Goal: Information Seeking & Learning: Learn about a topic

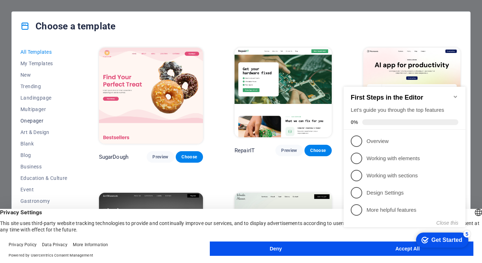
click at [39, 122] on span "Onepager" at bounding box center [43, 121] width 47 height 6
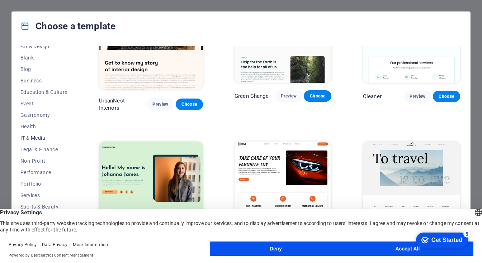
scroll to position [90, 0]
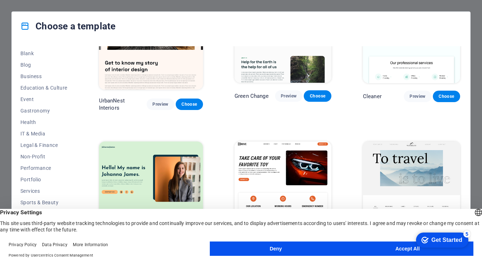
click at [365, 246] on button "Accept All" at bounding box center [408, 249] width 132 height 14
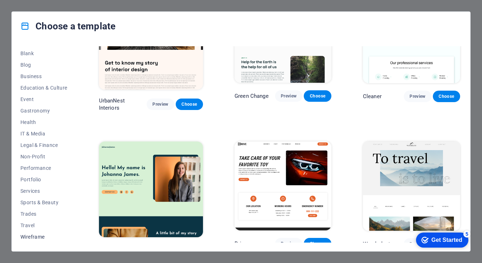
click at [36, 234] on span "Wireframe" at bounding box center [43, 237] width 47 height 6
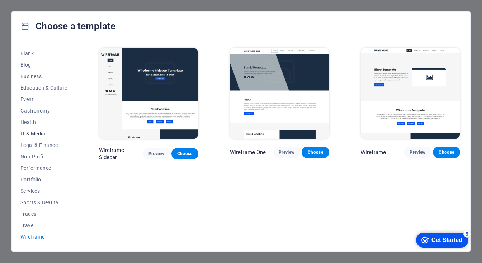
click at [37, 136] on span "IT & Media" at bounding box center [43, 134] width 47 height 6
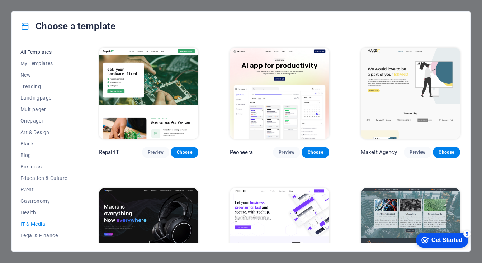
click at [40, 51] on span "All Templates" at bounding box center [43, 52] width 47 height 6
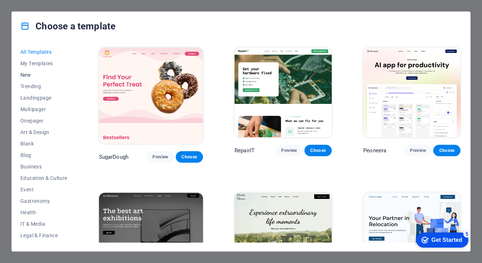
click at [29, 73] on span "New" at bounding box center [43, 75] width 47 height 6
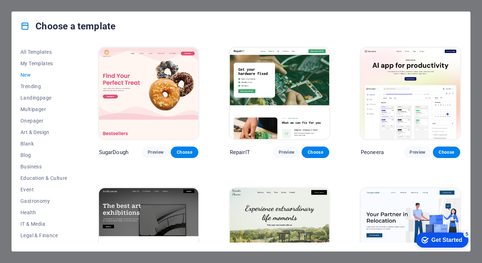
click at [27, 75] on span "New" at bounding box center [43, 75] width 47 height 6
click at [30, 86] on span "Trending" at bounding box center [43, 87] width 47 height 6
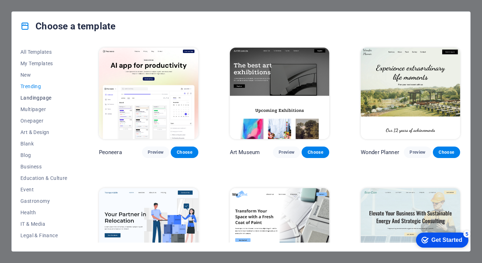
click at [32, 97] on span "Landingpage" at bounding box center [43, 98] width 47 height 6
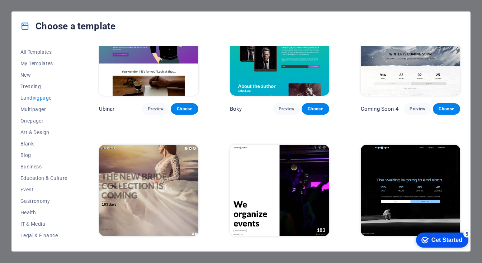
scroll to position [1032, 0]
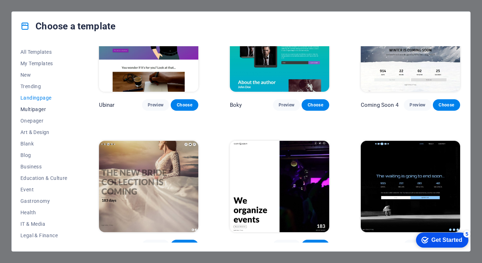
click at [39, 109] on span "Multipager" at bounding box center [43, 109] width 47 height 6
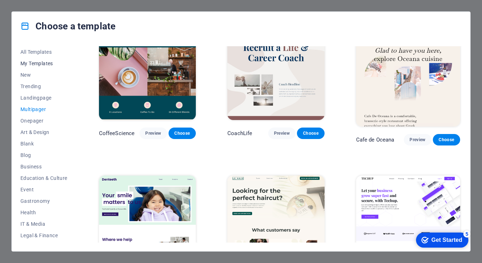
click at [35, 64] on span "My Templates" at bounding box center [43, 64] width 47 height 6
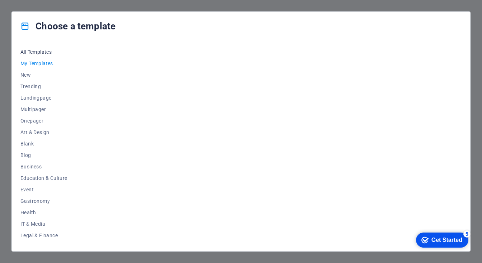
click at [42, 53] on span "All Templates" at bounding box center [43, 52] width 47 height 6
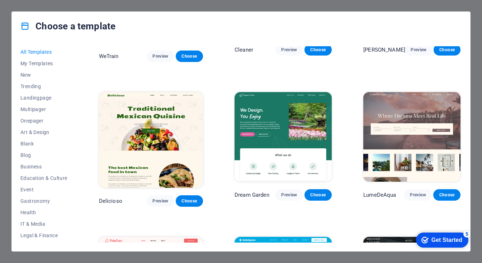
scroll to position [975, 0]
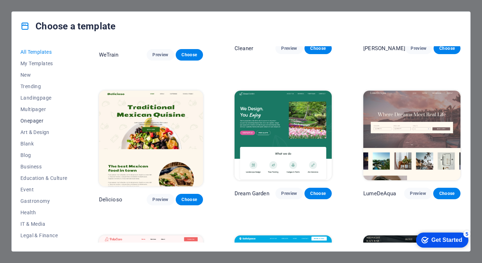
click at [35, 120] on span "Onepager" at bounding box center [43, 121] width 47 height 6
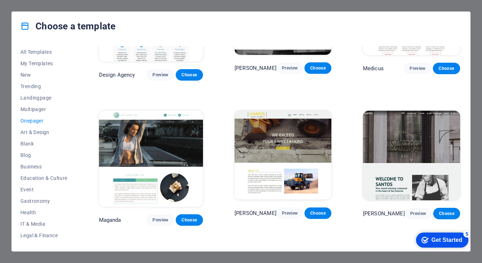
scroll to position [3129, 0]
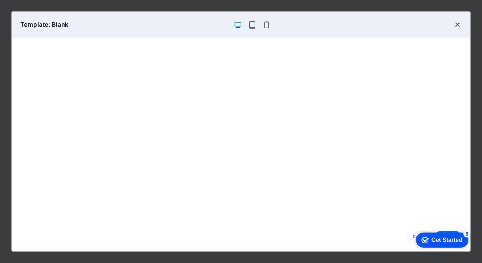
click at [457, 24] on icon "button" at bounding box center [457, 25] width 8 height 8
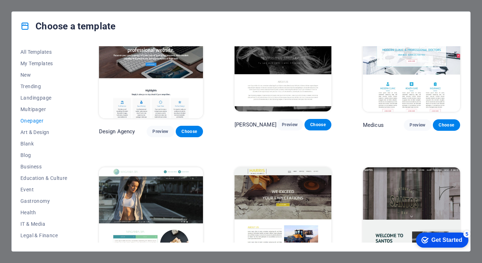
scroll to position [3072, 0]
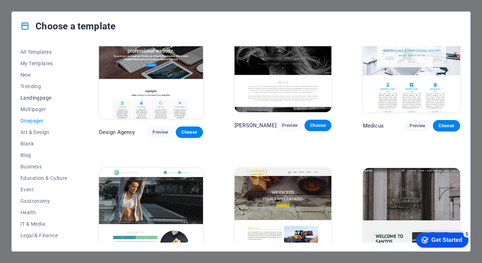
click at [37, 97] on span "Landingpage" at bounding box center [43, 98] width 47 height 6
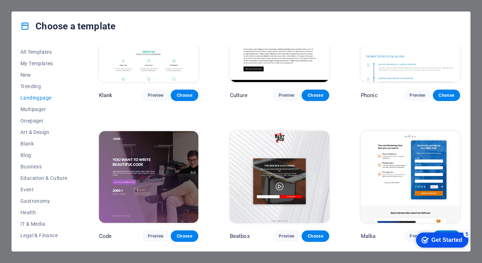
scroll to position [0, 0]
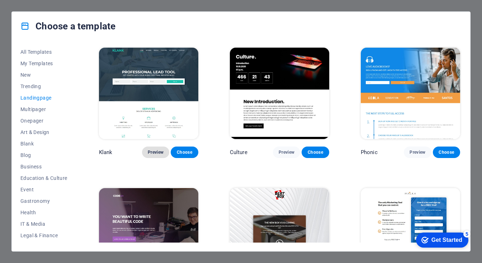
click at [148, 150] on span "Preview" at bounding box center [156, 152] width 16 height 6
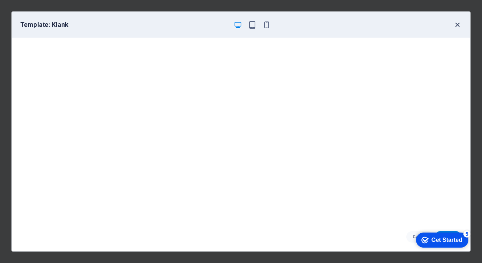
click at [458, 22] on icon "button" at bounding box center [457, 25] width 8 height 8
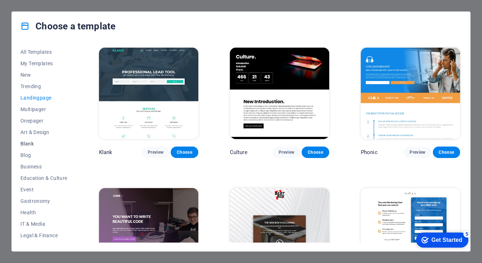
click at [30, 143] on span "Blank" at bounding box center [43, 144] width 47 height 6
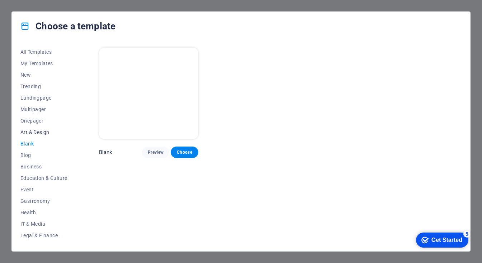
click at [27, 131] on span "Art & Design" at bounding box center [43, 132] width 47 height 6
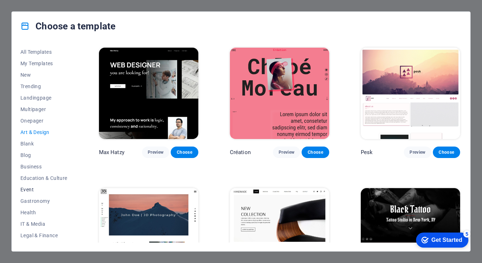
click at [28, 188] on span "Event" at bounding box center [43, 190] width 47 height 6
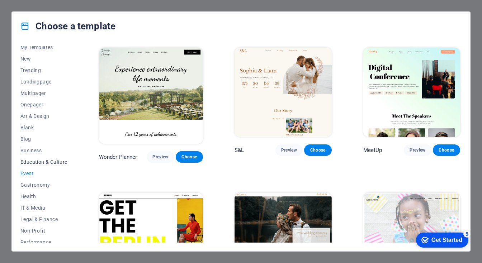
scroll to position [29, 0]
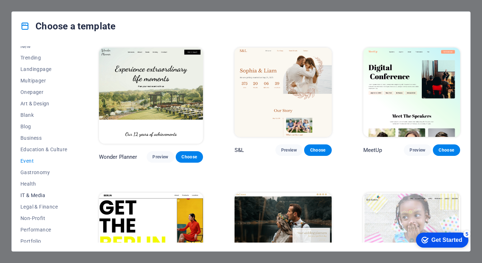
click at [39, 195] on span "IT & Media" at bounding box center [43, 195] width 47 height 6
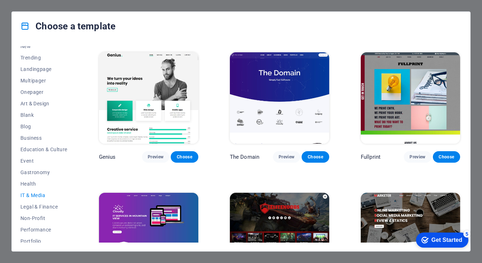
scroll to position [276, 0]
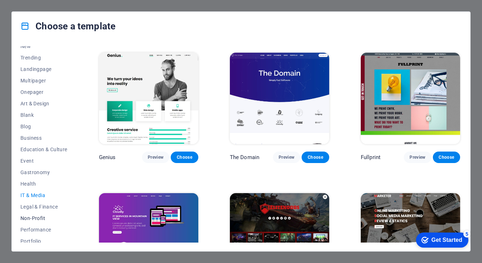
click at [34, 217] on span "Non-Profit" at bounding box center [43, 218] width 47 height 6
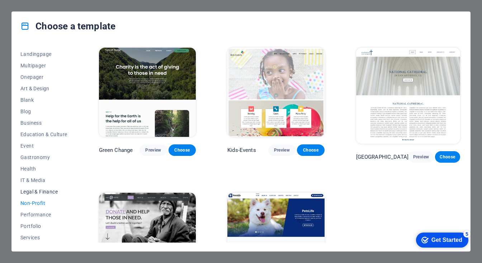
scroll to position [57, 0]
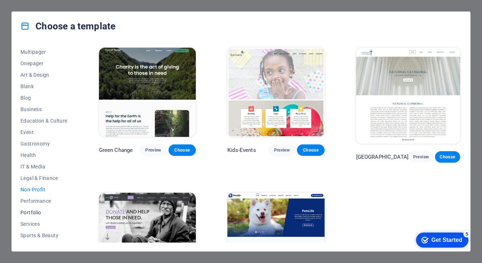
click at [32, 210] on span "Portfolio" at bounding box center [43, 213] width 47 height 6
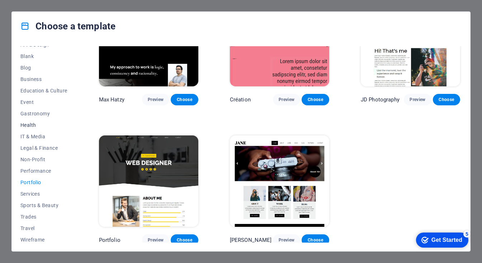
scroll to position [90, 0]
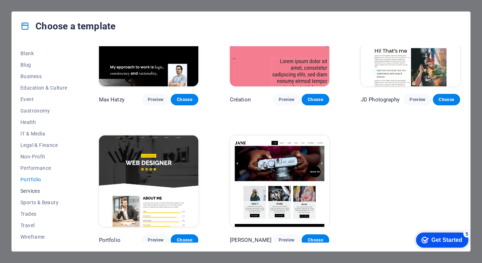
click at [35, 189] on span "Services" at bounding box center [43, 191] width 47 height 6
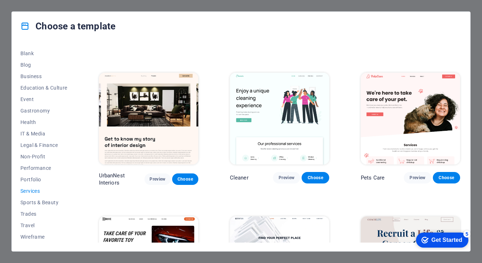
scroll to position [110, 0]
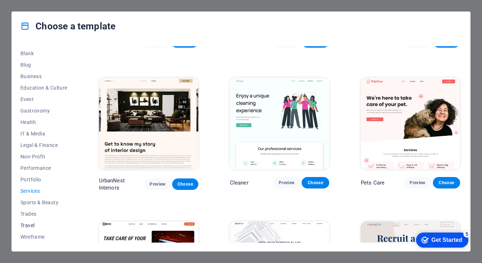
click at [32, 225] on span "Travel" at bounding box center [43, 226] width 47 height 6
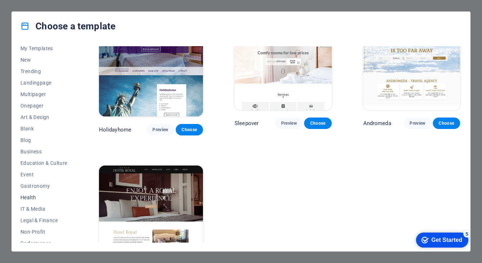
scroll to position [0, 0]
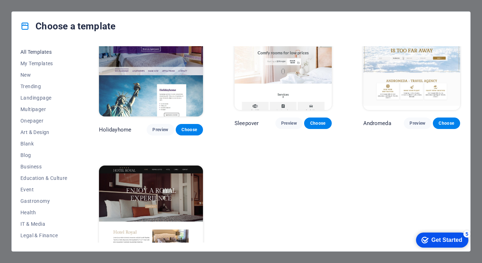
click at [39, 50] on span "All Templates" at bounding box center [43, 52] width 47 height 6
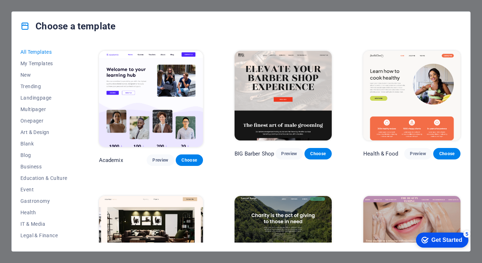
scroll to position [556, 0]
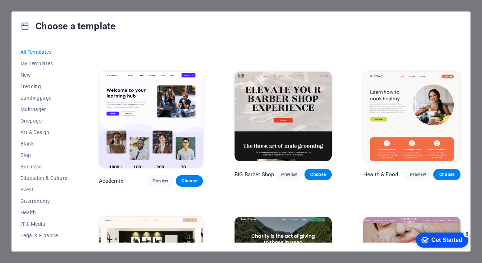
click at [245, 6] on div "Choose a template All Templates My Templates New Trending Landingpage Multipage…" at bounding box center [241, 131] width 482 height 263
click at [25, 25] on icon at bounding box center [24, 26] width 9 height 9
click at [466, 233] on div "5" at bounding box center [466, 233] width 7 height 7
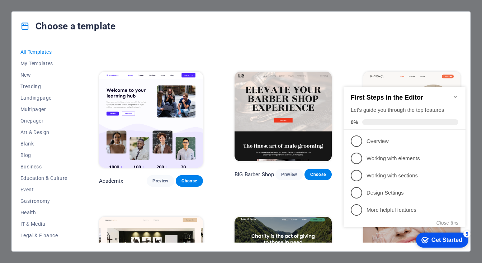
click at [466, 233] on div "5" at bounding box center [466, 233] width 7 height 7
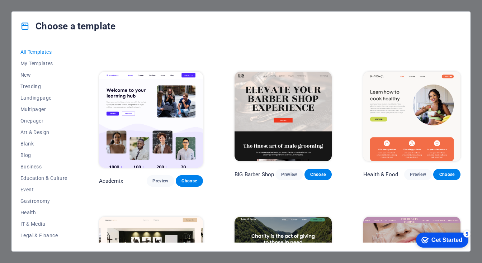
click at [5, 13] on div "Choose a template All Templates My Templates New Trending Landingpage Multipage…" at bounding box center [241, 131] width 482 height 263
